Goal: Task Accomplishment & Management: Use online tool/utility

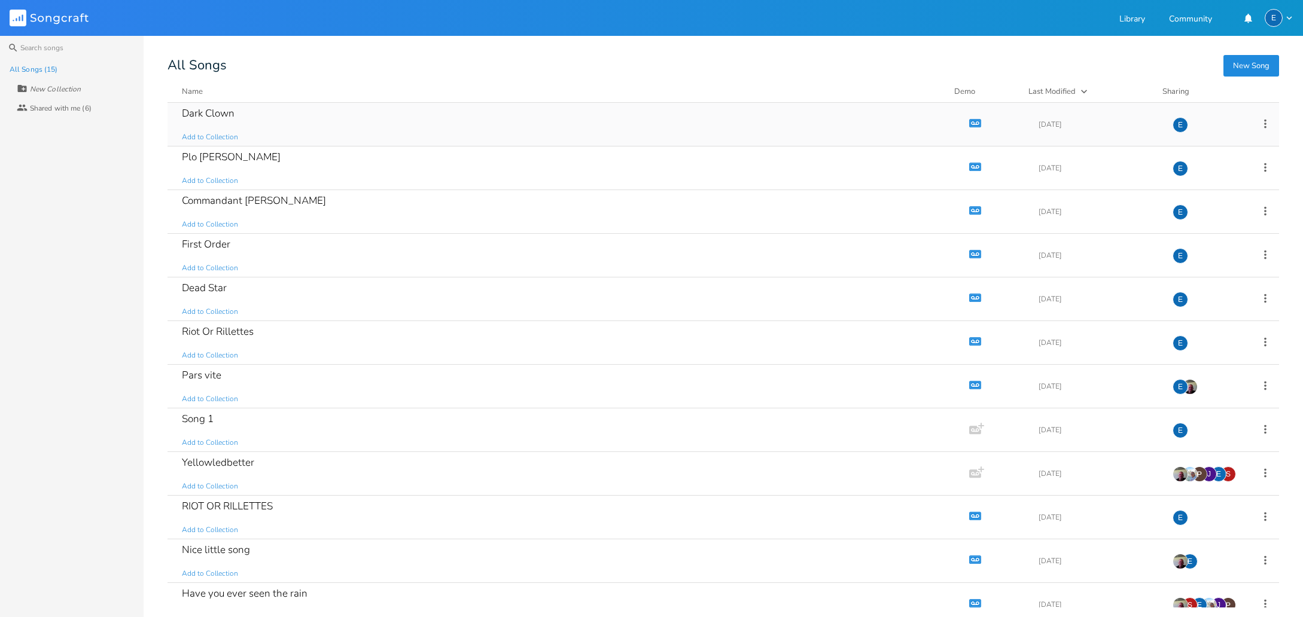
click at [972, 123] on icon "button" at bounding box center [973, 123] width 2 height 2
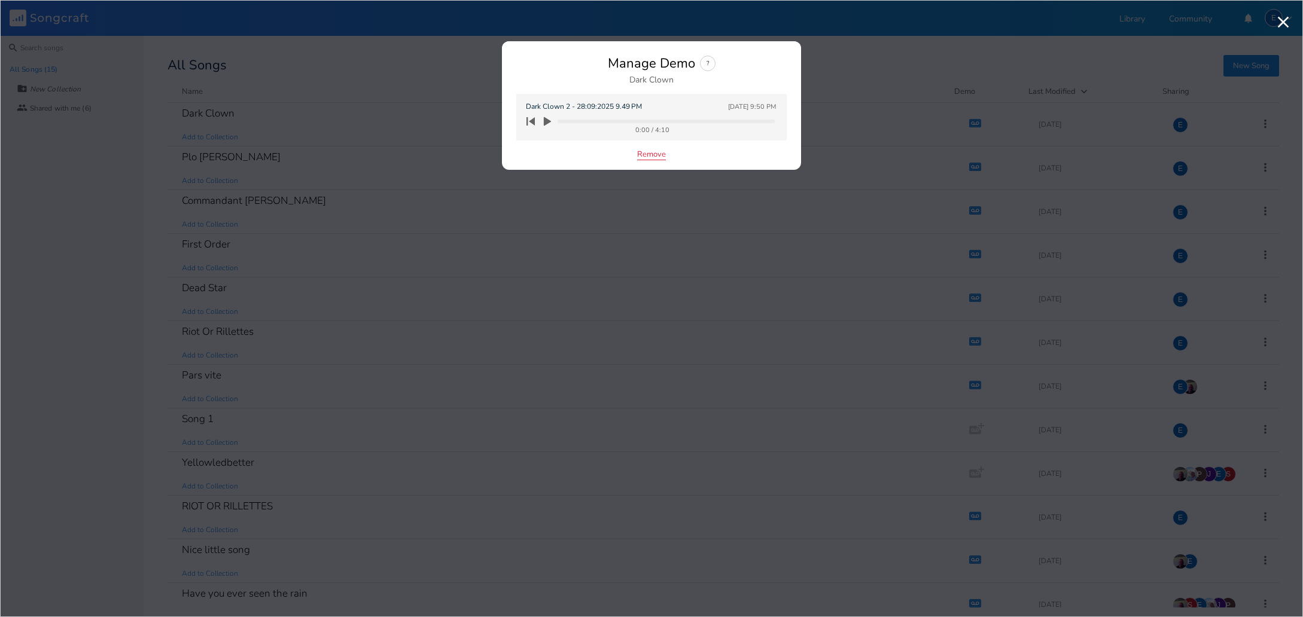
click at [644, 151] on button "Remove" at bounding box center [651, 155] width 29 height 10
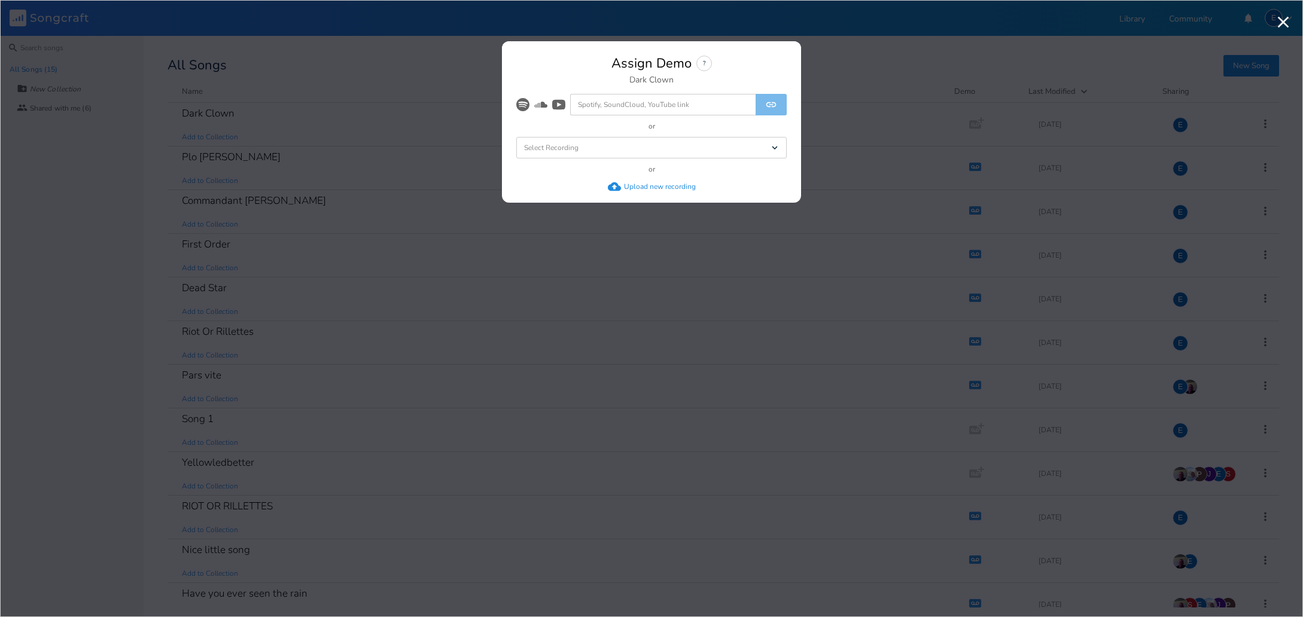
click at [643, 186] on div "Upload new recording" at bounding box center [660, 187] width 72 height 10
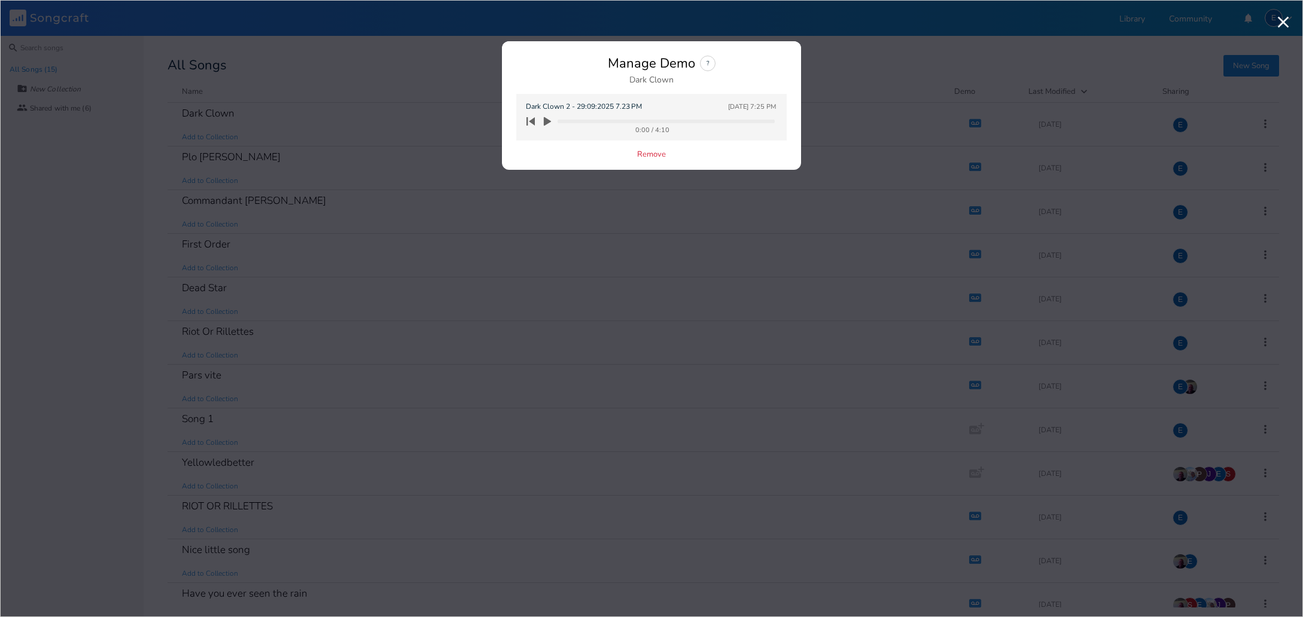
click at [587, 158] on div "Remove" at bounding box center [651, 155] width 270 height 10
click at [547, 120] on icon "button" at bounding box center [547, 121] width 7 height 9
click at [561, 70] on div "Manage Demo ? Dark Clown" at bounding box center [651, 70] width 270 height 29
click at [548, 121] on icon "button" at bounding box center [547, 122] width 10 height 10
click at [535, 121] on icon "button" at bounding box center [530, 121] width 17 height 17
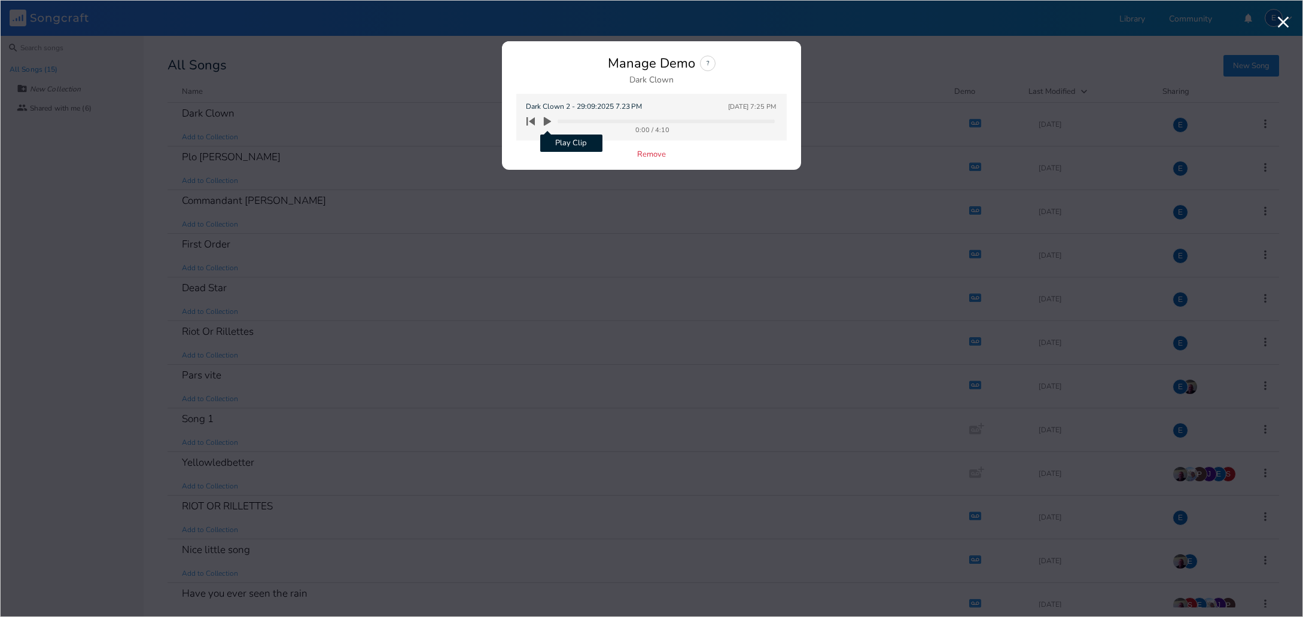
click at [546, 115] on button "Play Clip" at bounding box center [547, 121] width 17 height 19
click at [548, 124] on icon "button" at bounding box center [547, 121] width 7 height 8
click at [551, 124] on icon "button" at bounding box center [547, 121] width 11 height 11
click at [544, 120] on icon "button" at bounding box center [547, 121] width 7 height 8
click at [529, 120] on icon "button" at bounding box center [530, 121] width 17 height 17
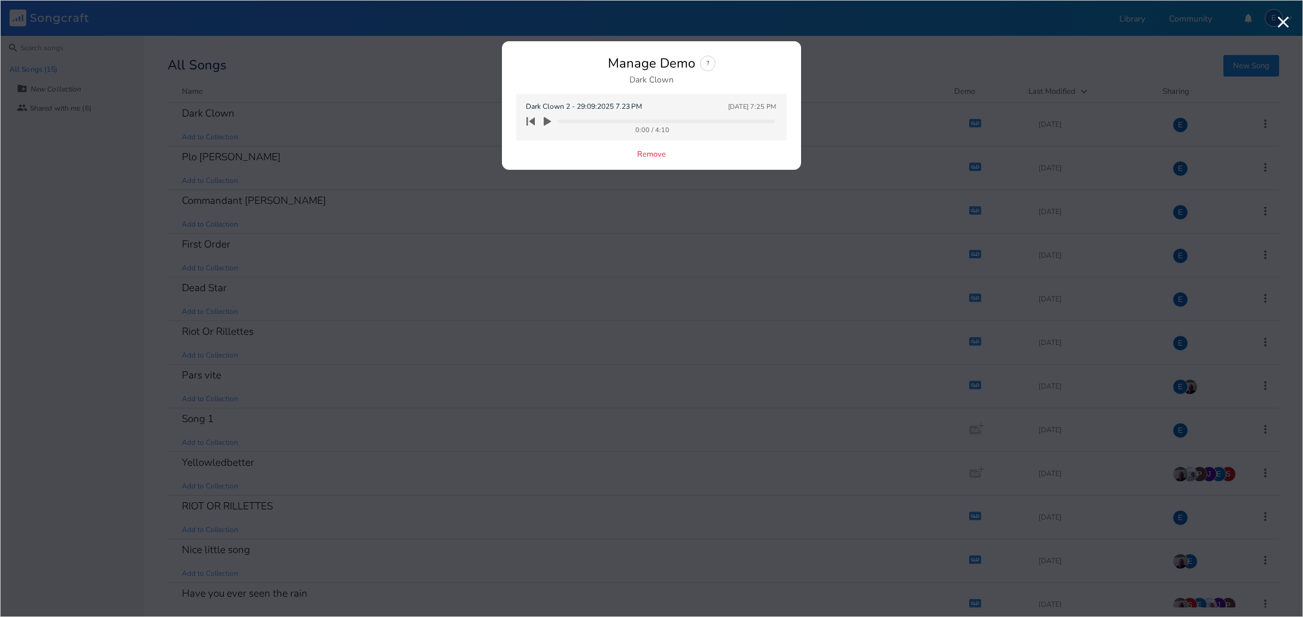
click at [545, 120] on icon "button" at bounding box center [547, 121] width 7 height 9
click at [546, 118] on icon "button" at bounding box center [547, 121] width 7 height 8
